Goal: Transaction & Acquisition: Purchase product/service

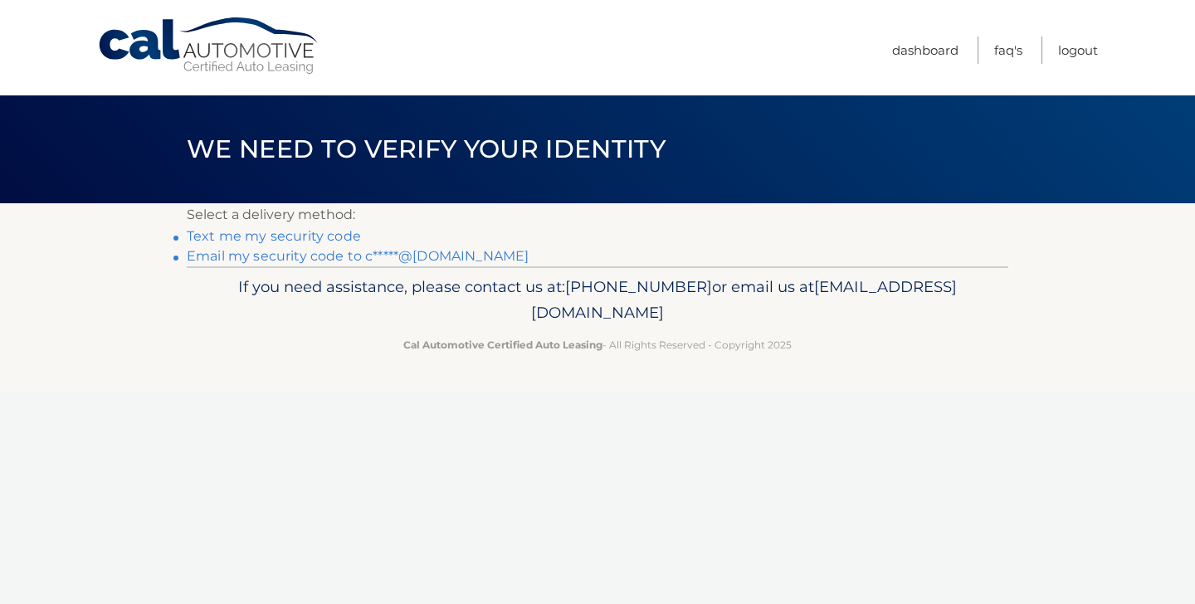
click at [299, 261] on link "Email my security code to c*****@gmail.com" at bounding box center [358, 256] width 342 height 16
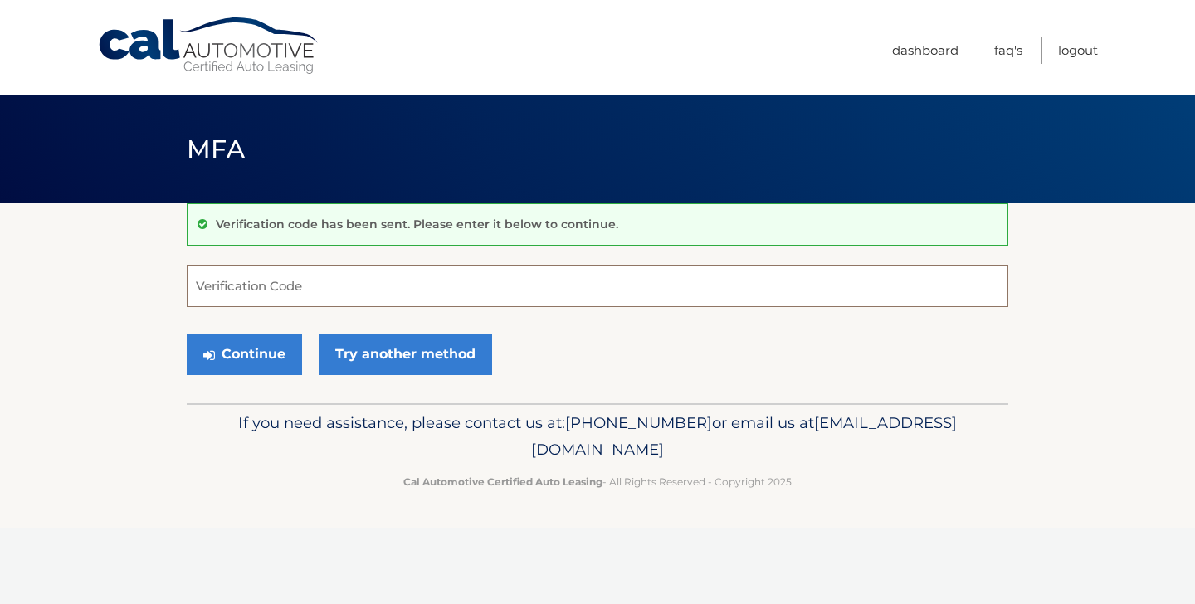
click at [652, 277] on input "Verification Code" at bounding box center [598, 286] width 822 height 41
type input "420658"
click at [187, 334] on button "Continue" at bounding box center [244, 354] width 115 height 41
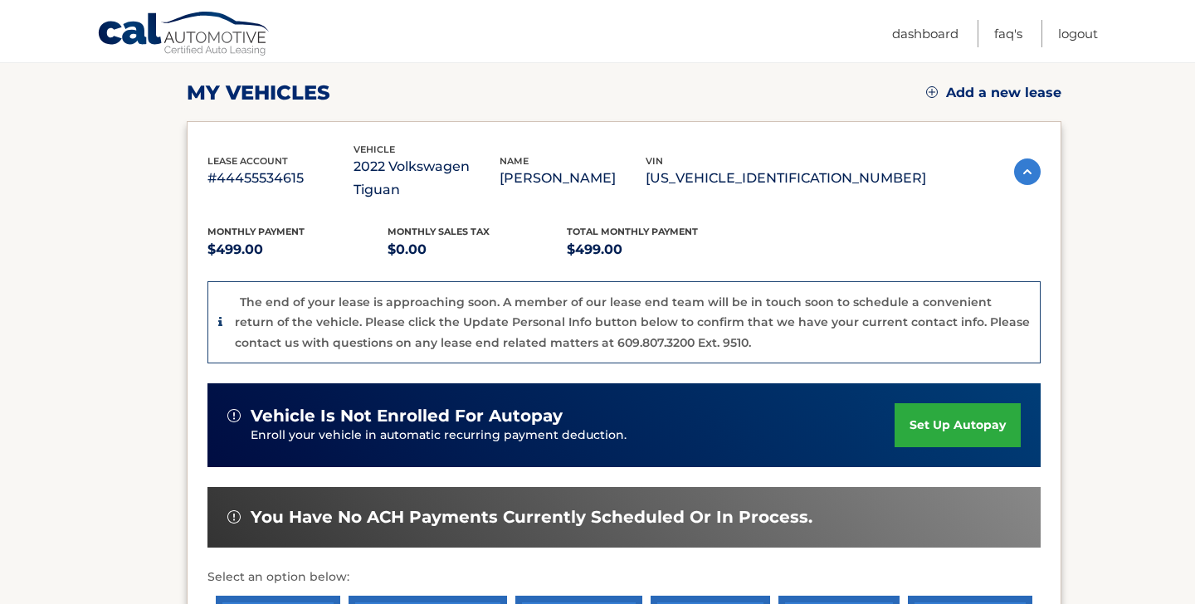
scroll to position [363, 0]
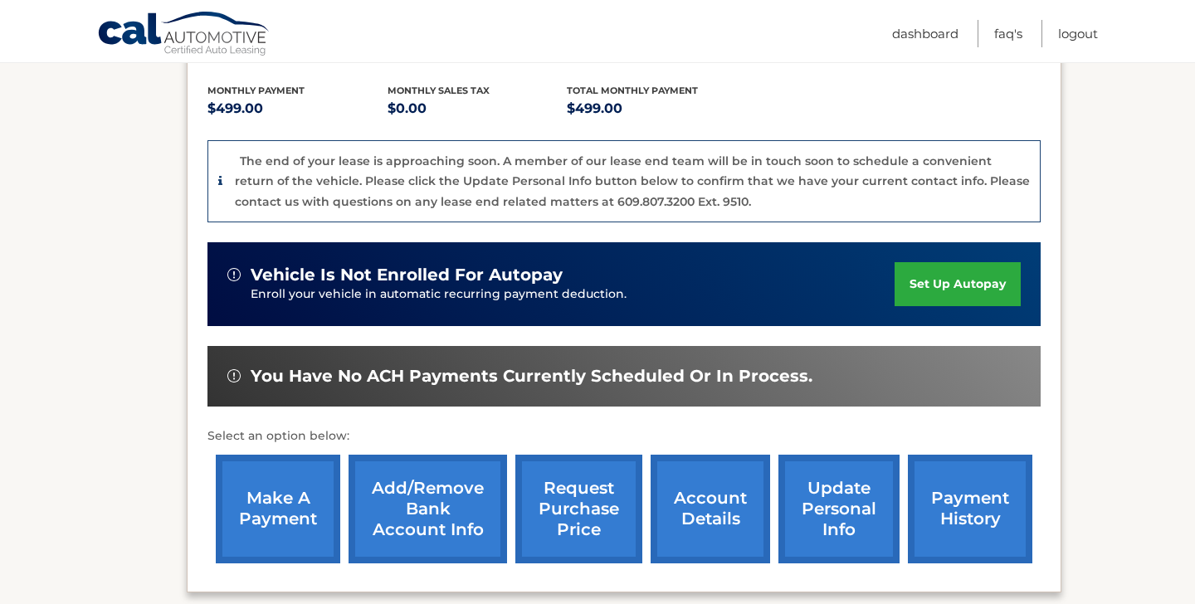
click at [248, 477] on link "make a payment" at bounding box center [278, 509] width 124 height 109
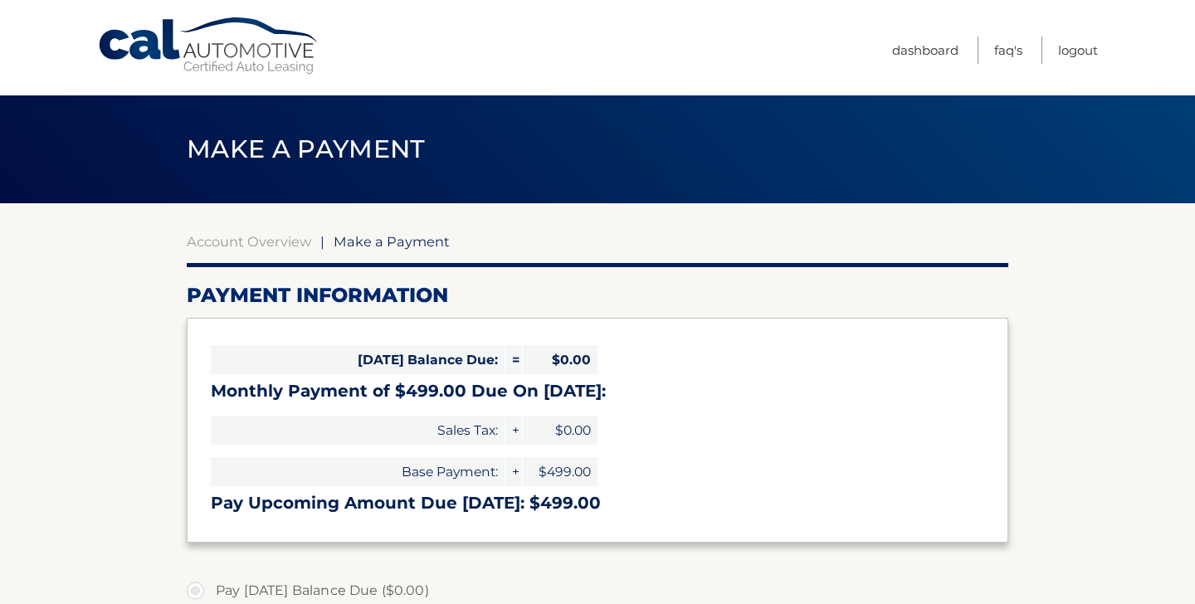
select select "MTIzNGI1ZDItNjlhMS00ZGEyLTk3OTMtYmUzMDE0YjU4Njk1"
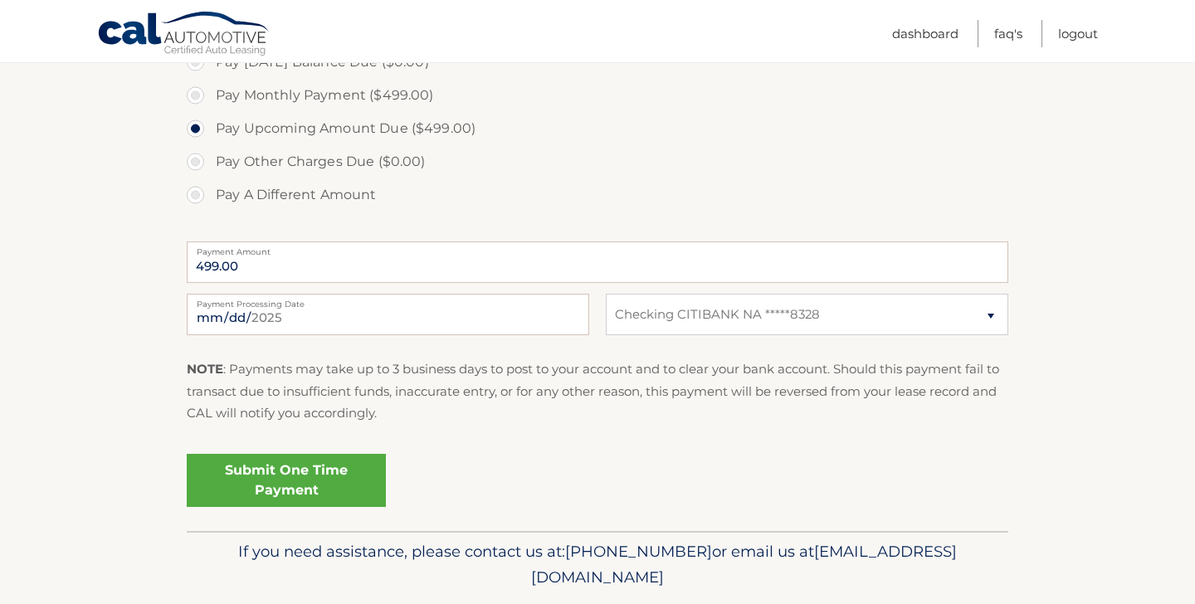
scroll to position [529, 0]
click at [308, 475] on link "Submit One Time Payment" at bounding box center [286, 479] width 199 height 53
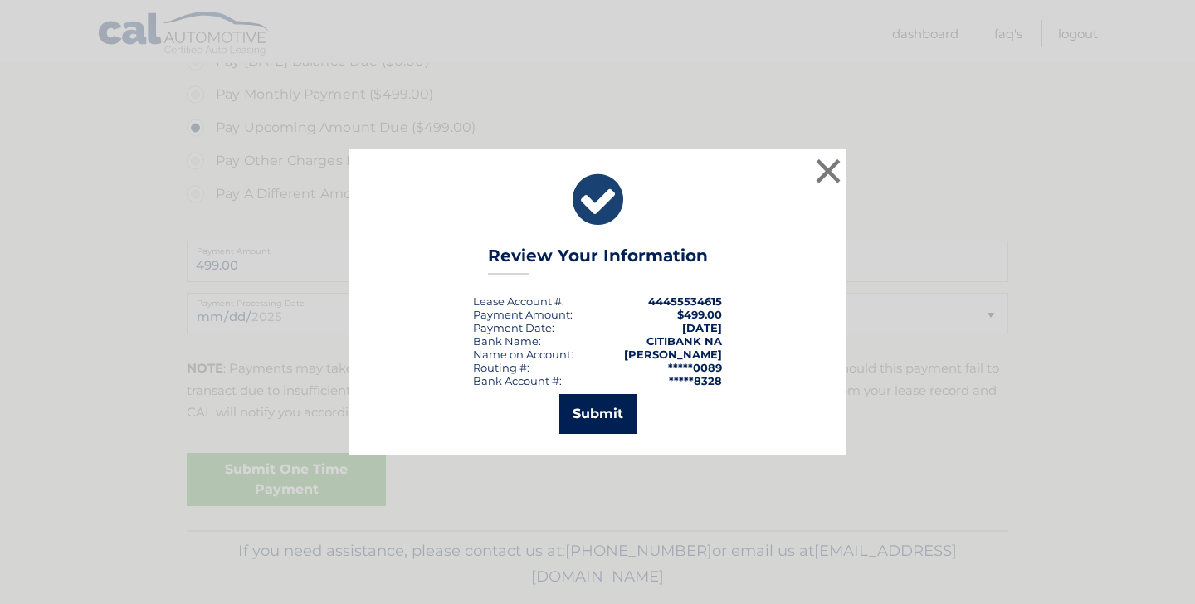
click at [622, 412] on button "Submit" at bounding box center [597, 414] width 77 height 40
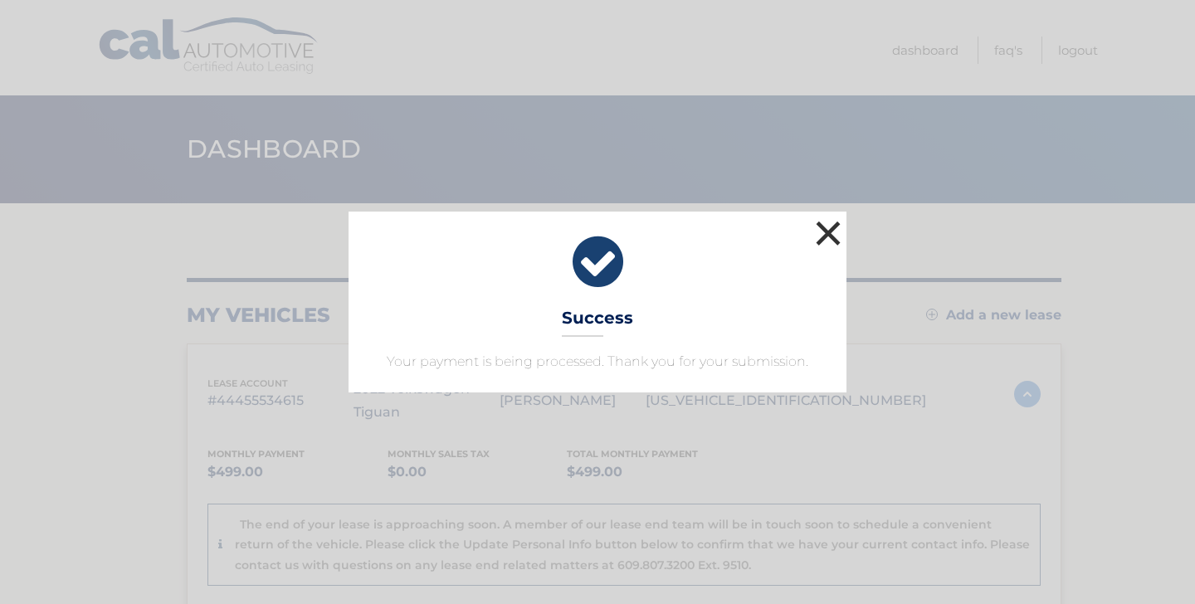
click at [829, 240] on button "×" at bounding box center [828, 233] width 33 height 33
